Goal: Book appointment/travel/reservation

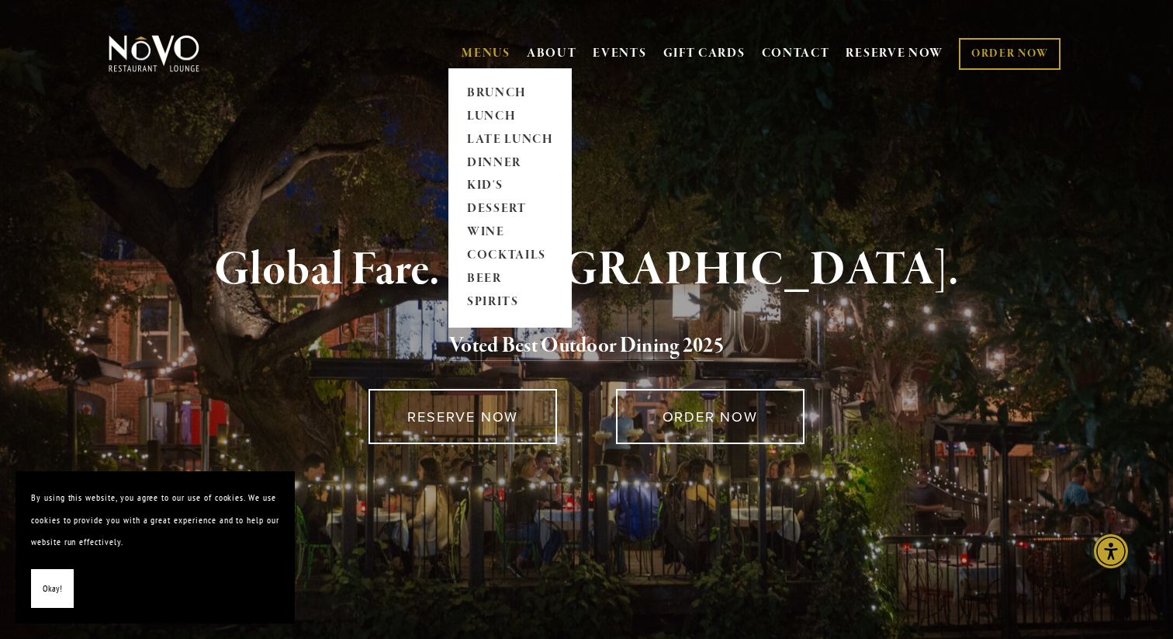
click at [483, 57] on link "MENUS" at bounding box center [486, 54] width 49 height 16
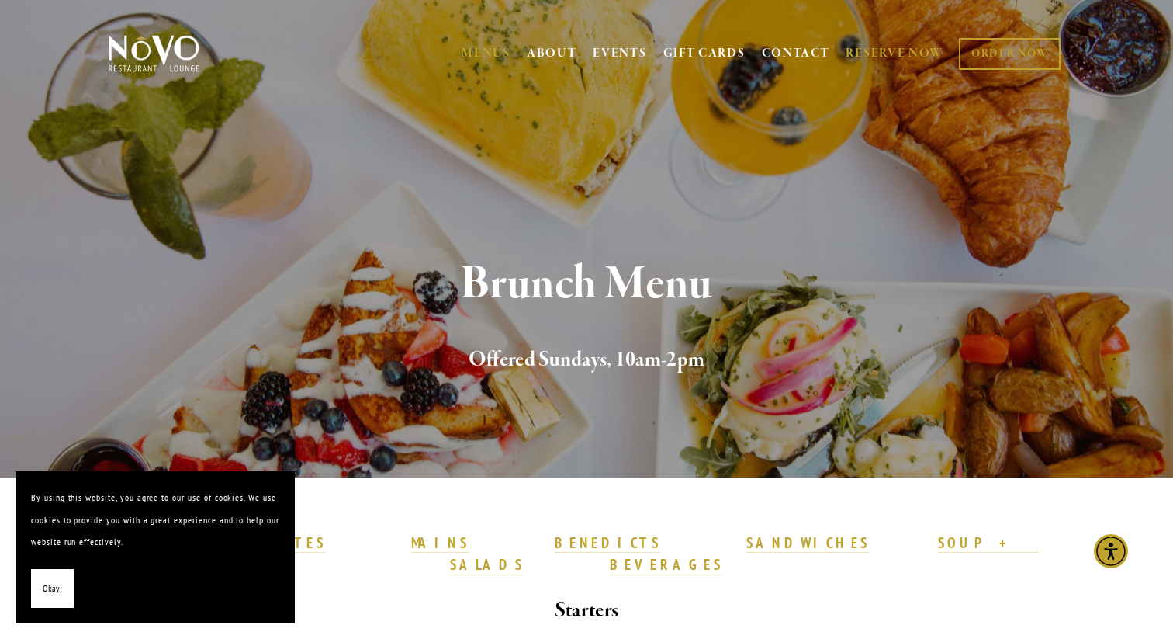
click at [858, 56] on link "RESERVE NOW" at bounding box center [895, 53] width 98 height 29
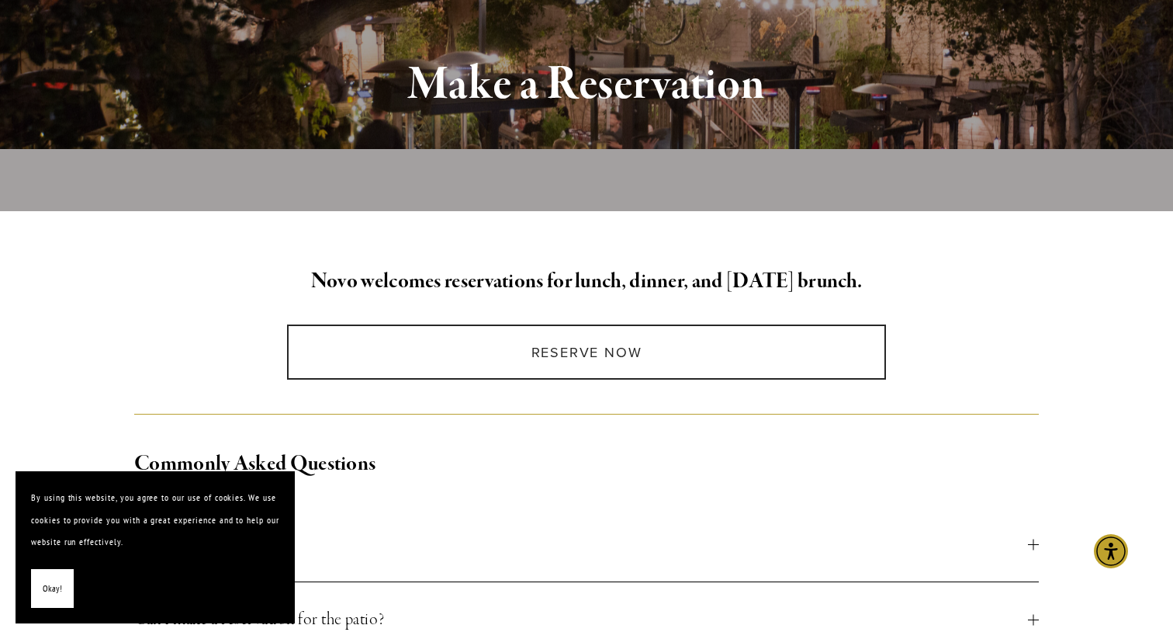
scroll to position [262, 0]
